Goal: Download file/media

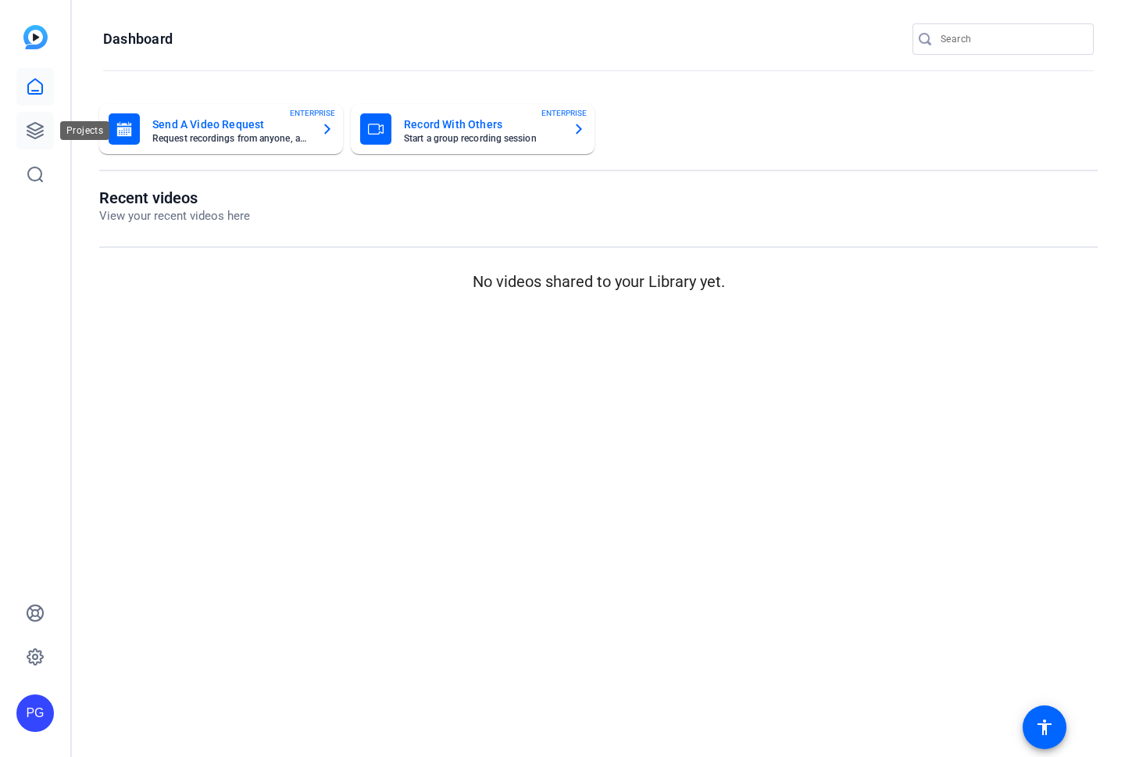
click at [39, 130] on icon at bounding box center [35, 130] width 19 height 19
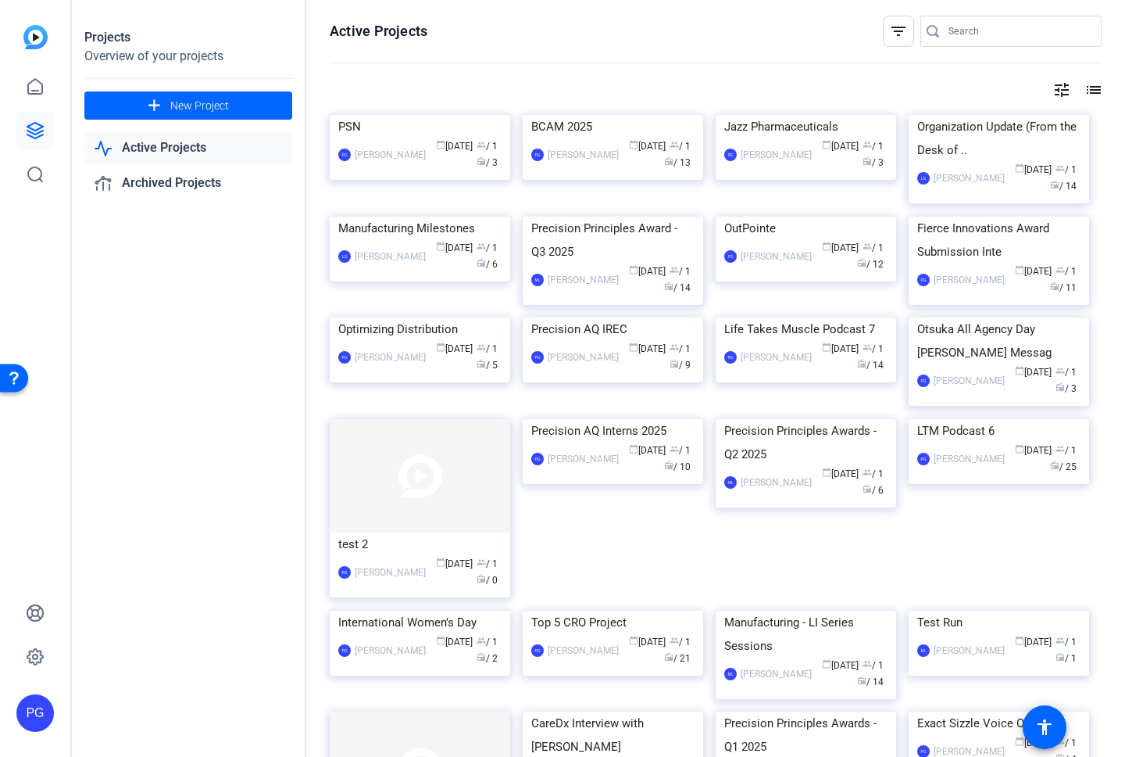
click at [443, 115] on img at bounding box center [420, 115] width 181 height 0
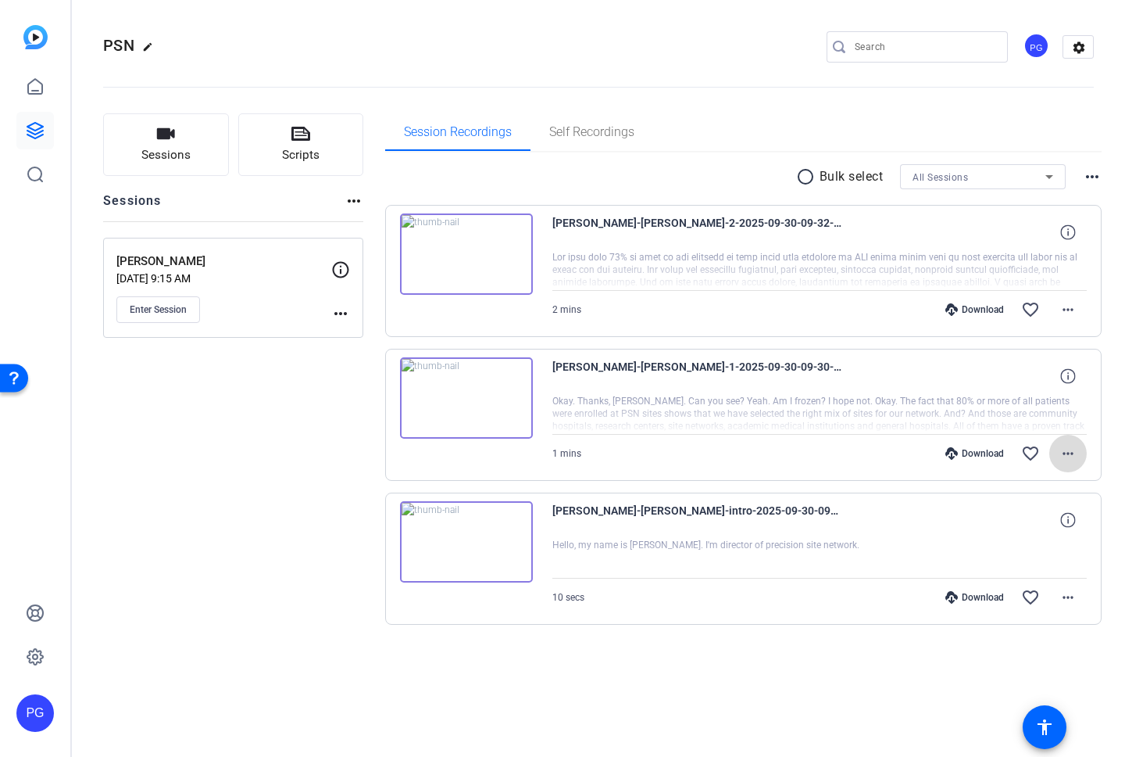
click at [1064, 452] on mat-icon "more_horiz" at bounding box center [1068, 453] width 19 height 19
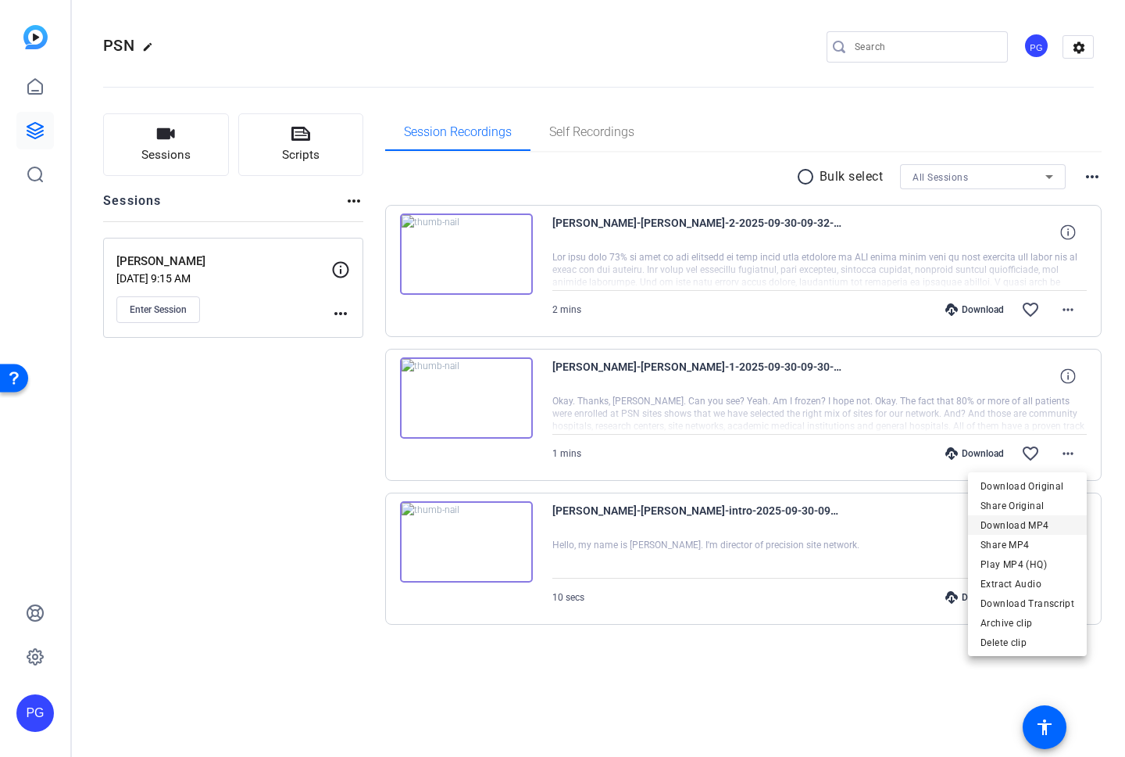
click at [1029, 525] on span "Download MP4" at bounding box center [1028, 525] width 94 height 19
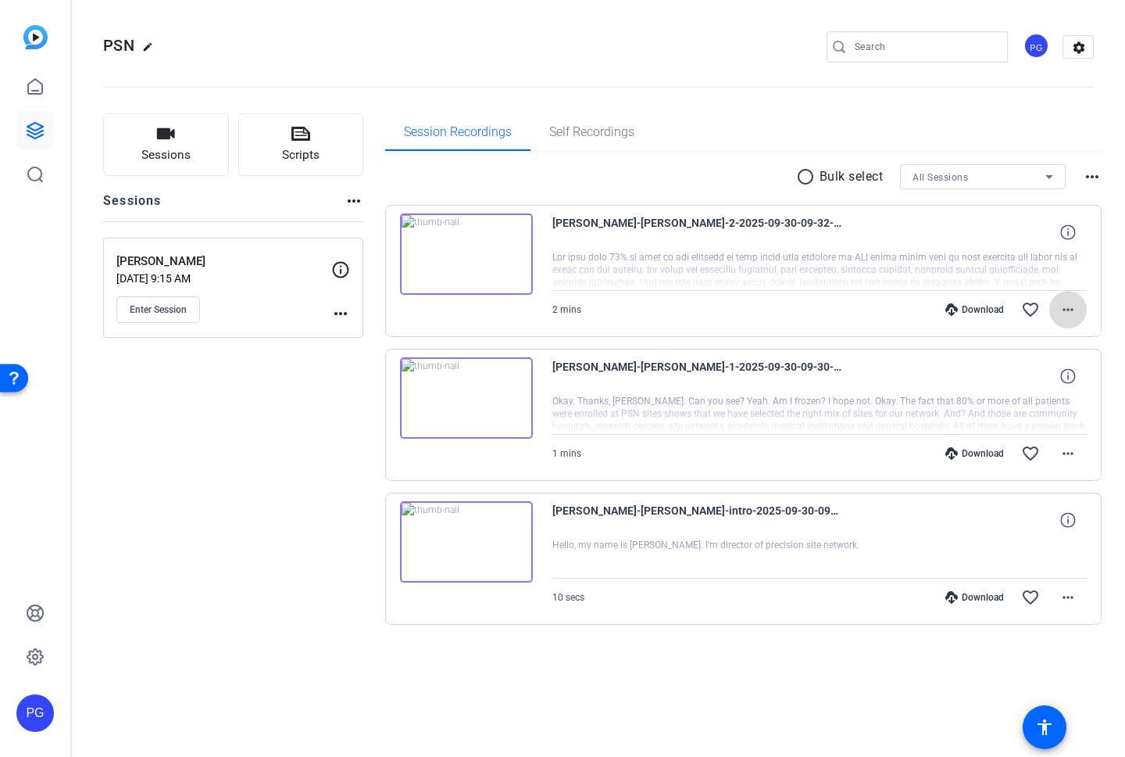
click at [1064, 306] on mat-icon "more_horiz" at bounding box center [1068, 309] width 19 height 19
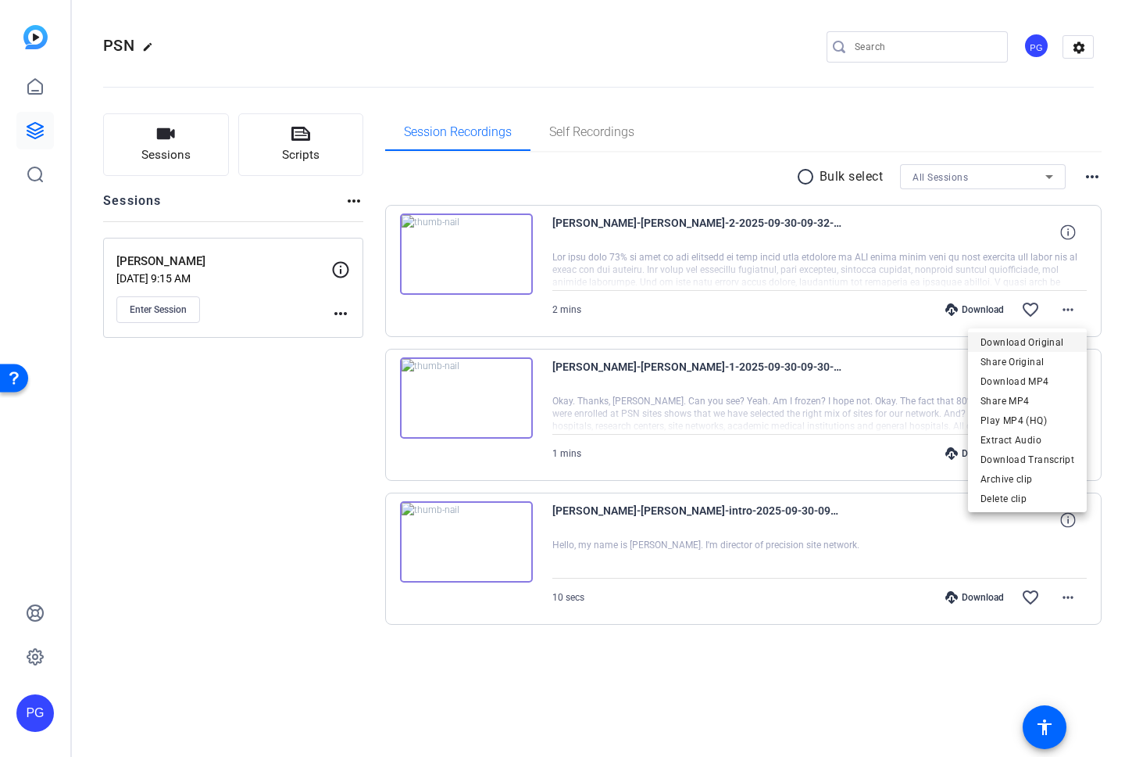
click at [1027, 338] on span "Download Original" at bounding box center [1028, 342] width 94 height 19
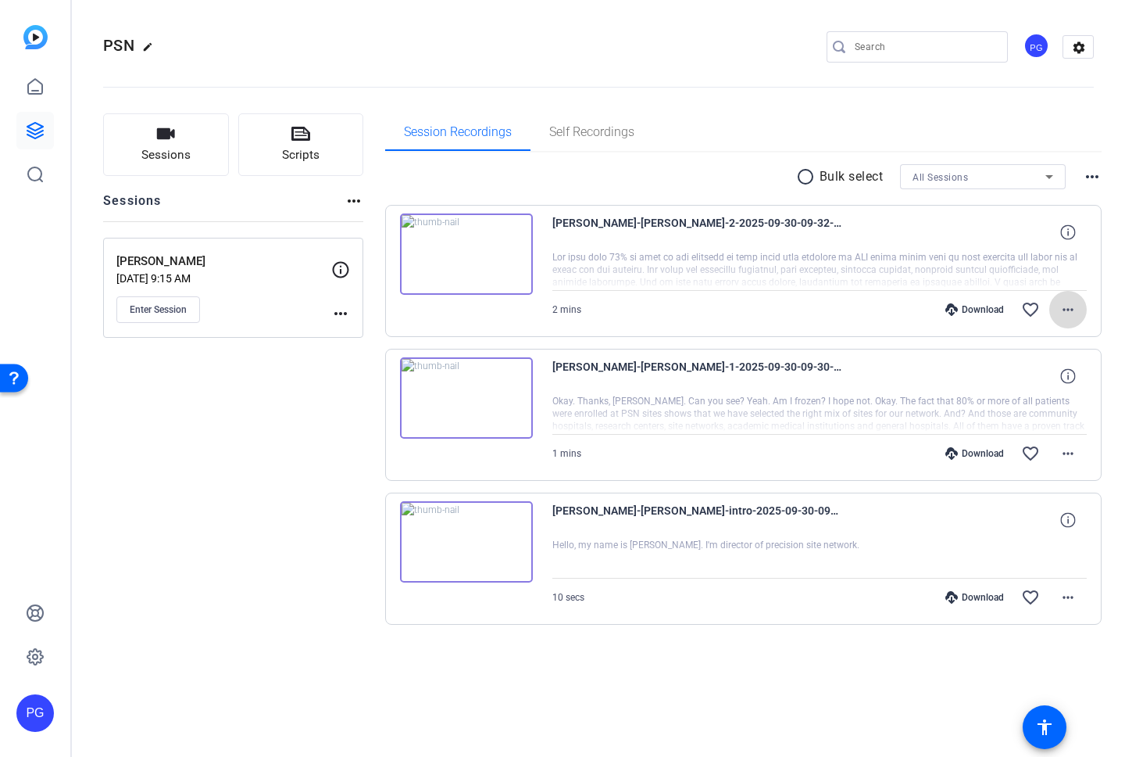
click at [1065, 307] on mat-icon "more_horiz" at bounding box center [1068, 309] width 19 height 19
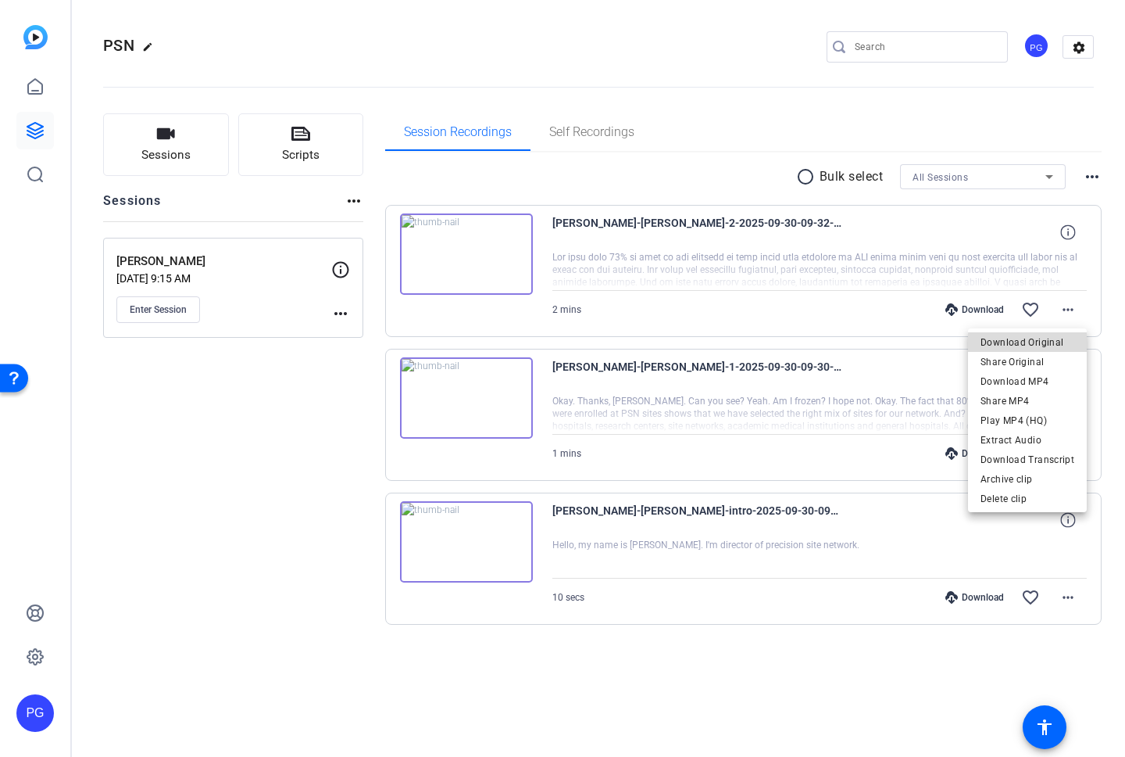
click at [1036, 343] on span "Download Original" at bounding box center [1028, 342] width 94 height 19
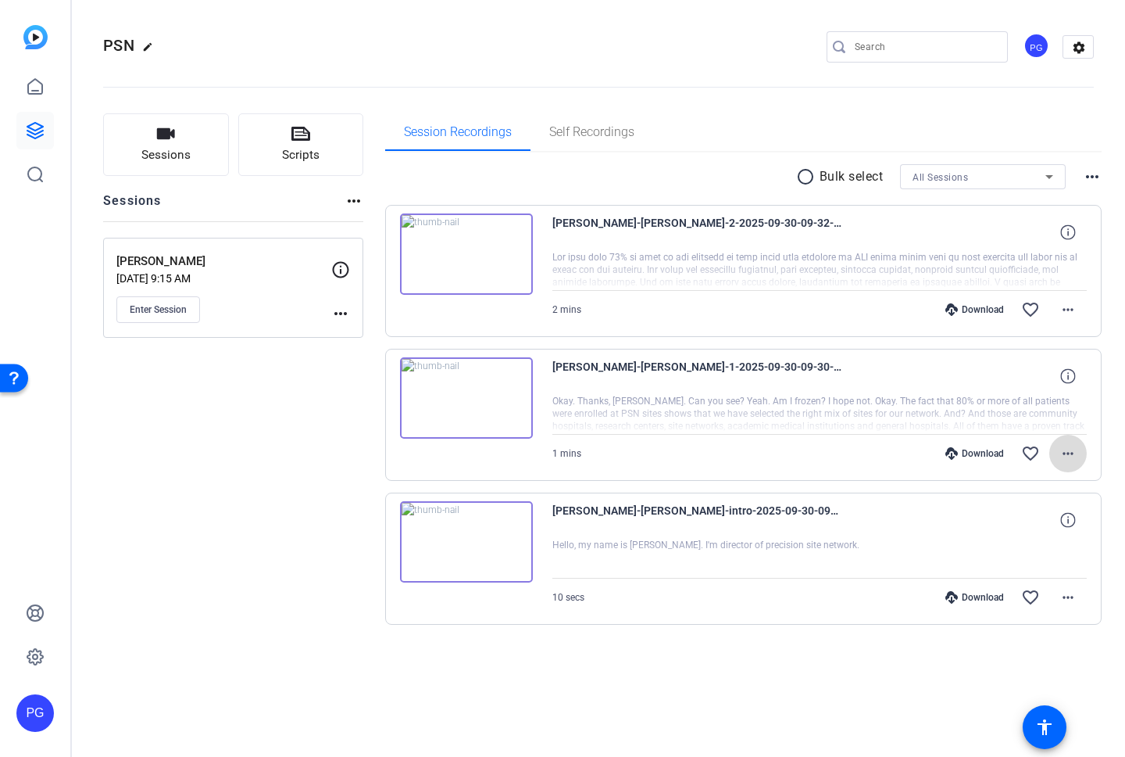
click at [1066, 451] on mat-icon "more_horiz" at bounding box center [1068, 453] width 19 height 19
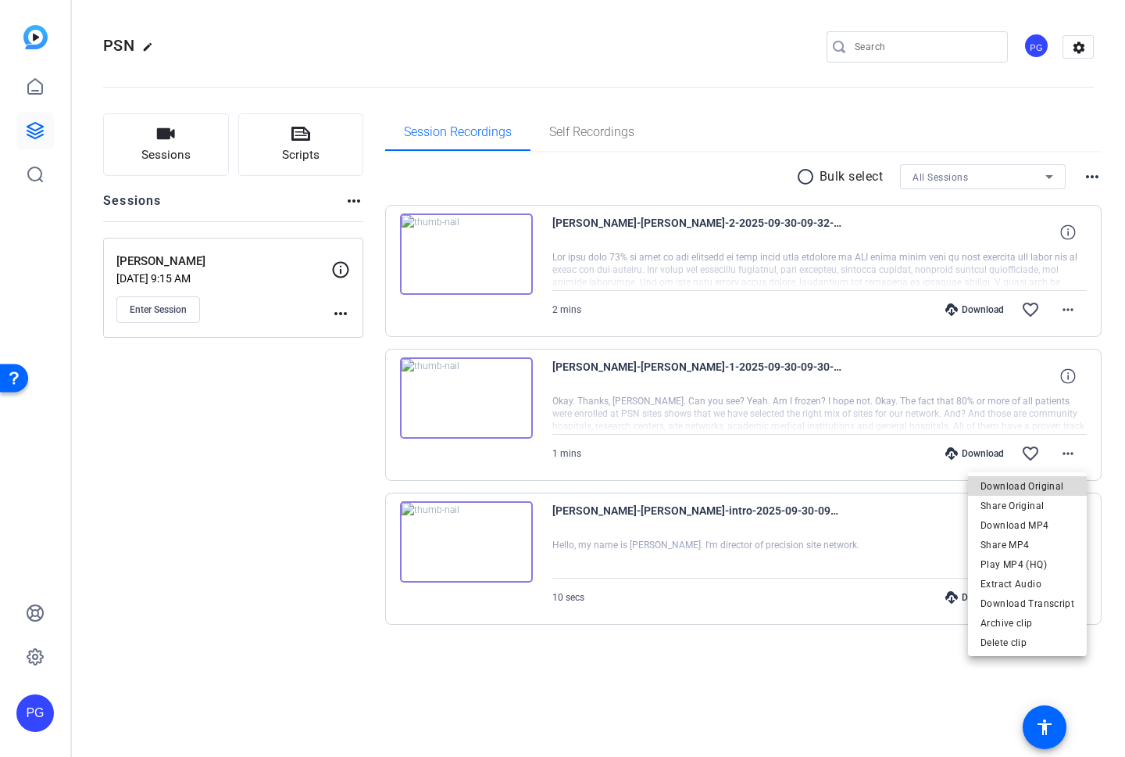
click at [1043, 489] on span "Download Original" at bounding box center [1028, 486] width 94 height 19
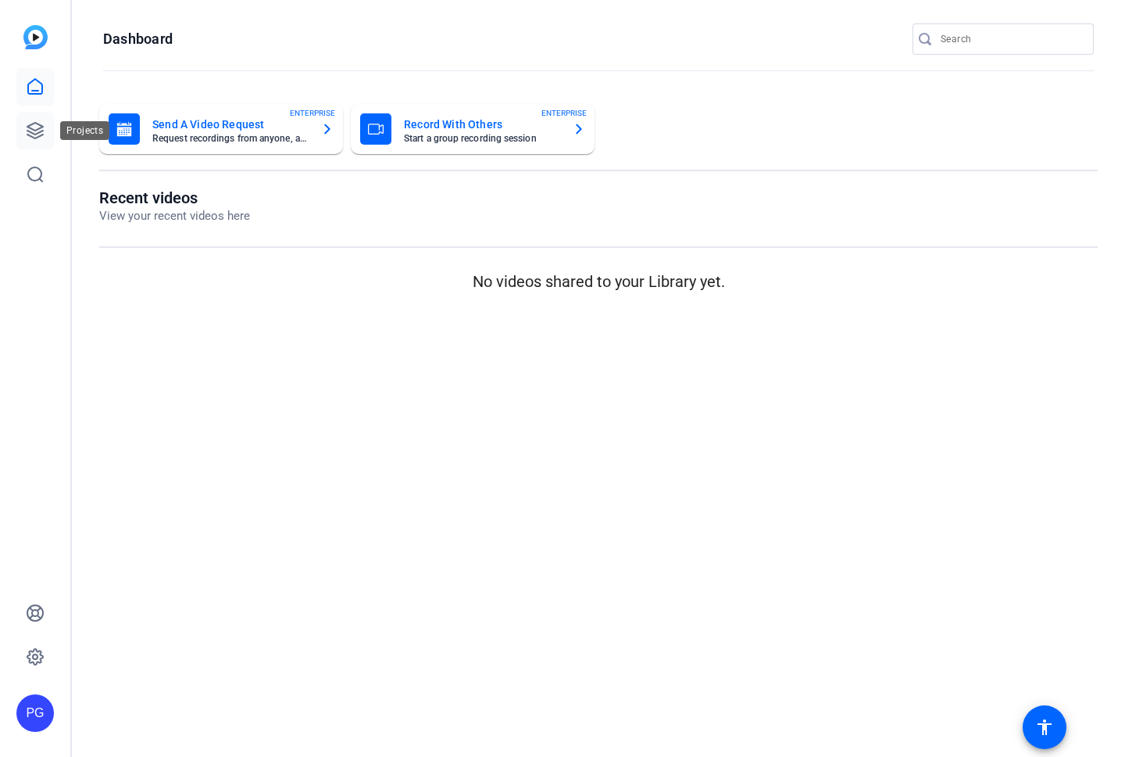
click at [34, 129] on icon at bounding box center [35, 131] width 16 height 16
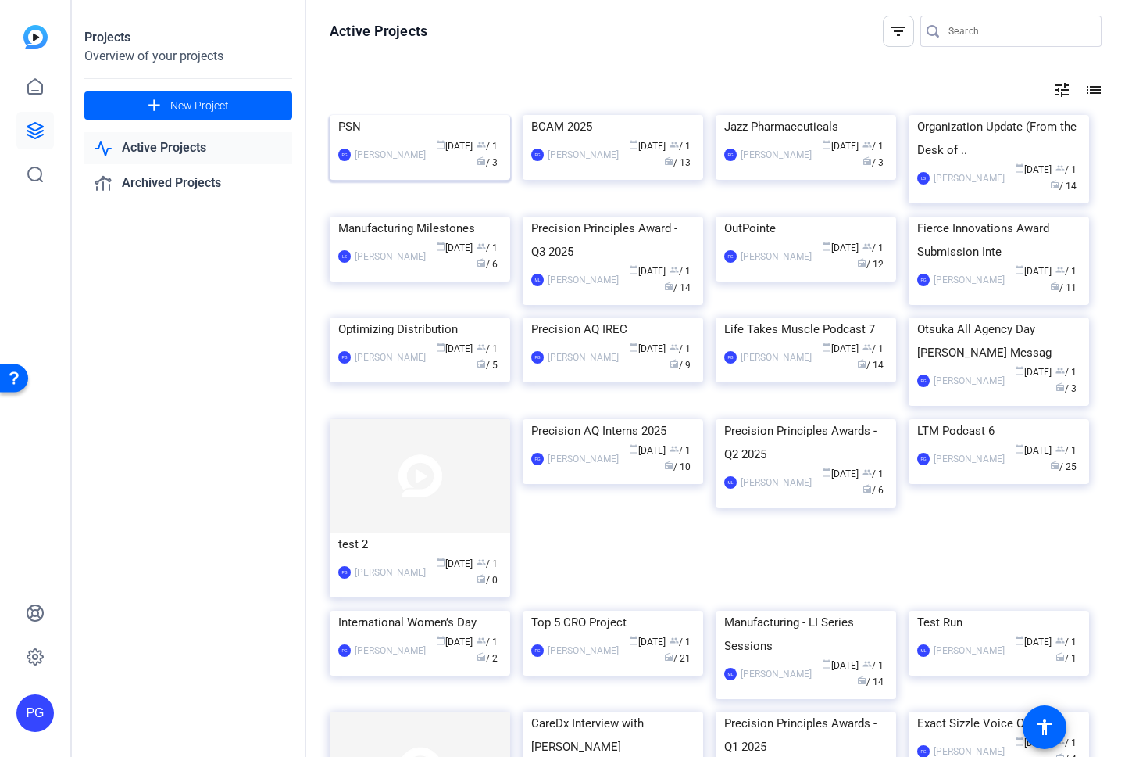
click at [424, 115] on img at bounding box center [420, 115] width 181 height 0
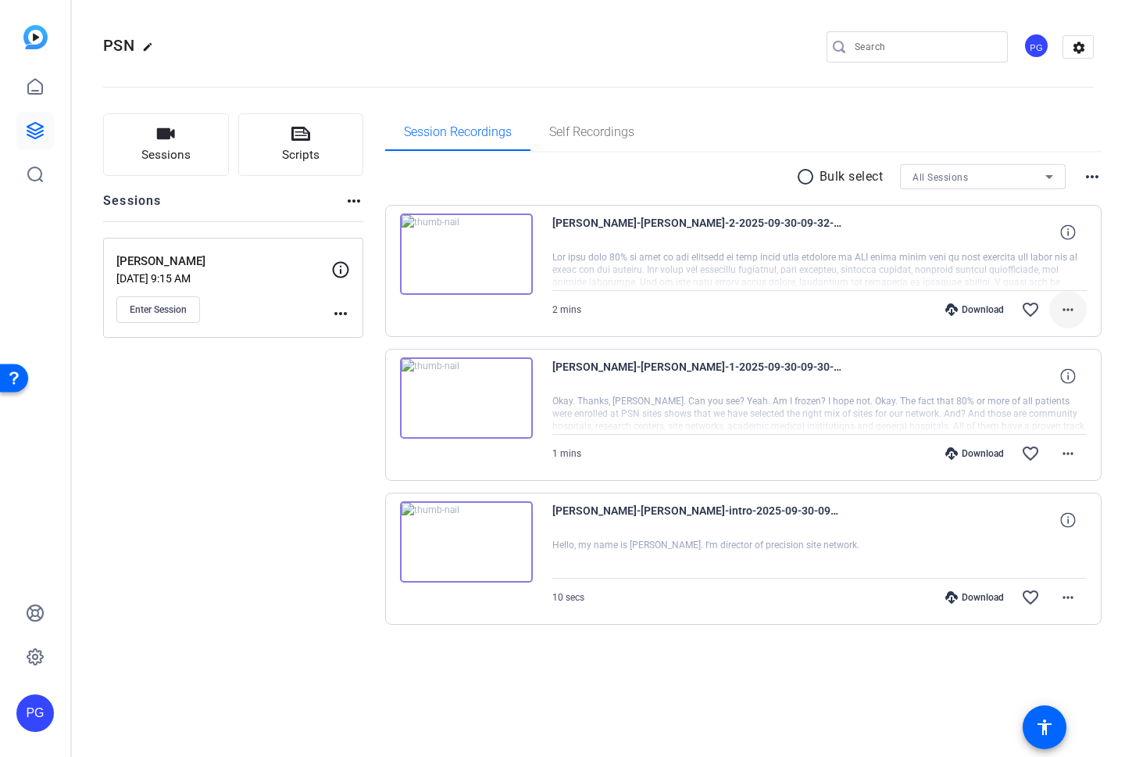
click at [1072, 309] on mat-icon "more_horiz" at bounding box center [1068, 309] width 19 height 19
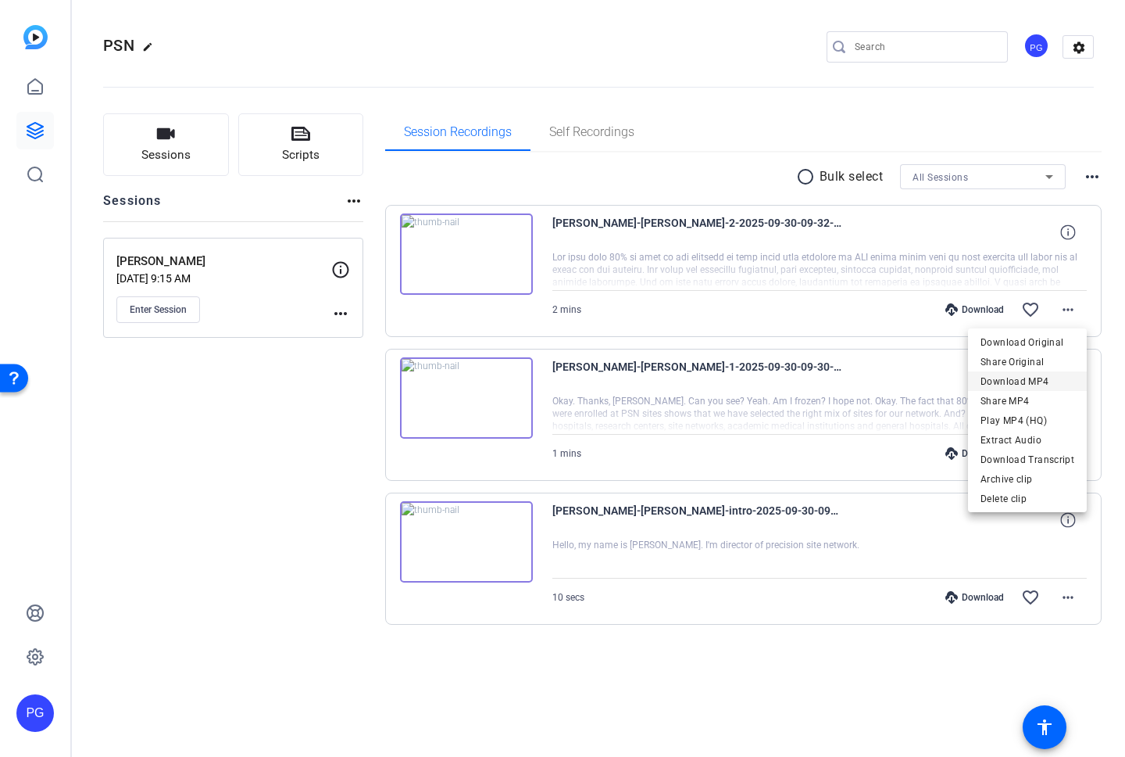
click at [1022, 381] on span "Download MP4" at bounding box center [1028, 381] width 94 height 19
